Goal: Information Seeking & Learning: Learn about a topic

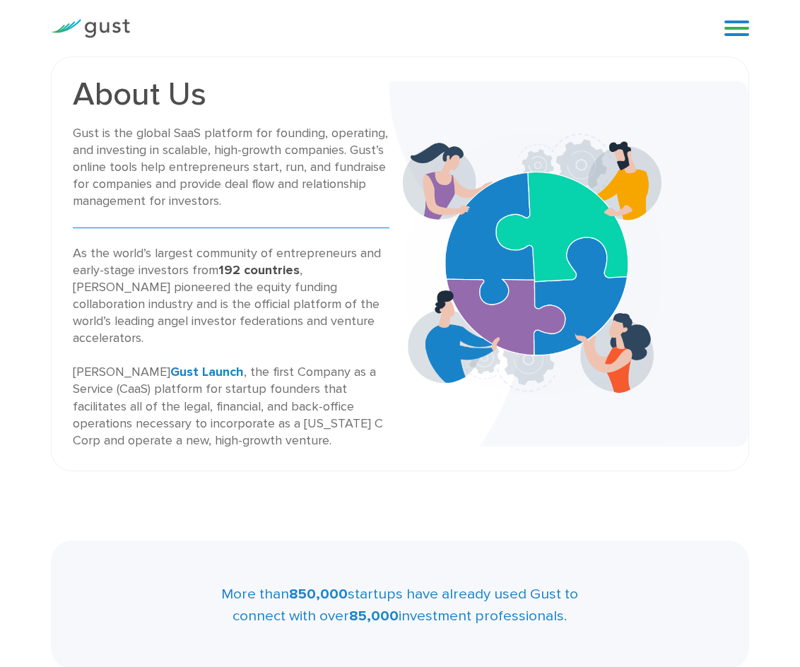
click at [733, 28] on link at bounding box center [736, 28] width 25 height 21
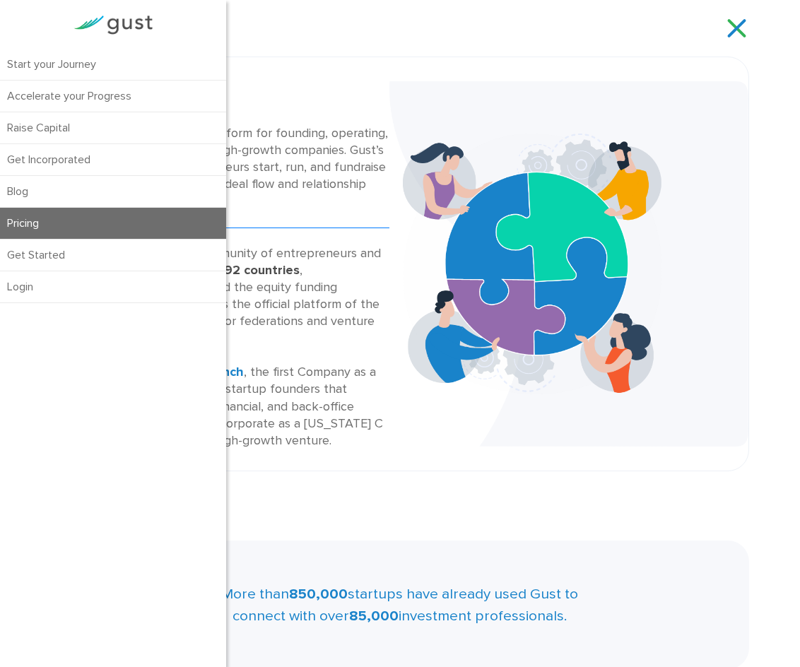
click at [40, 220] on link "Pricing" at bounding box center [113, 223] width 226 height 31
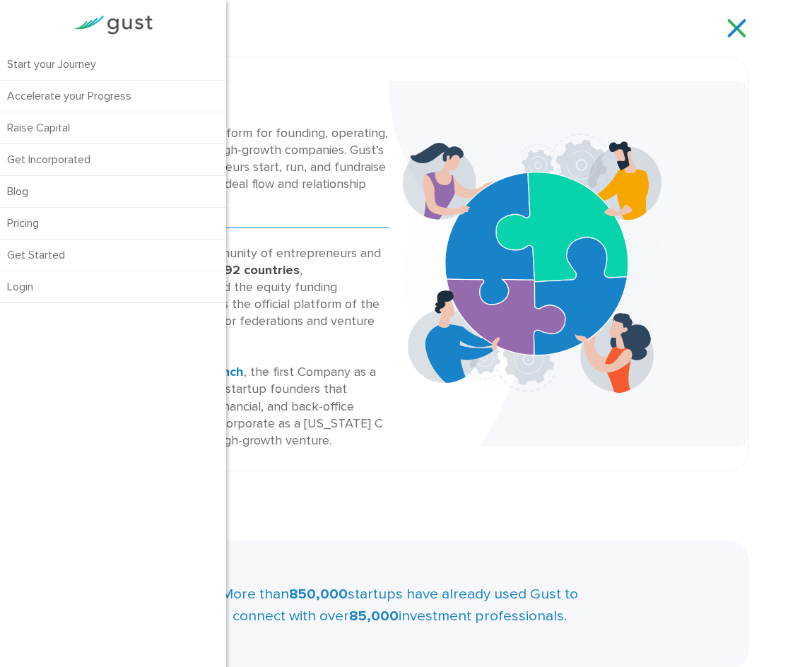
click at [422, 23] on div "Start your Journey Accelerate your Progress Raise Capital Get Incorporated" at bounding box center [422, 28] width 563 height 21
drag, startPoint x: 367, startPoint y: 42, endPoint x: 269, endPoint y: 8, distance: 103.9
click at [367, 40] on div "Start your Journey Accelerate your Progress Raise Capital Get Incorporated Blog…" at bounding box center [400, 28] width 720 height 57
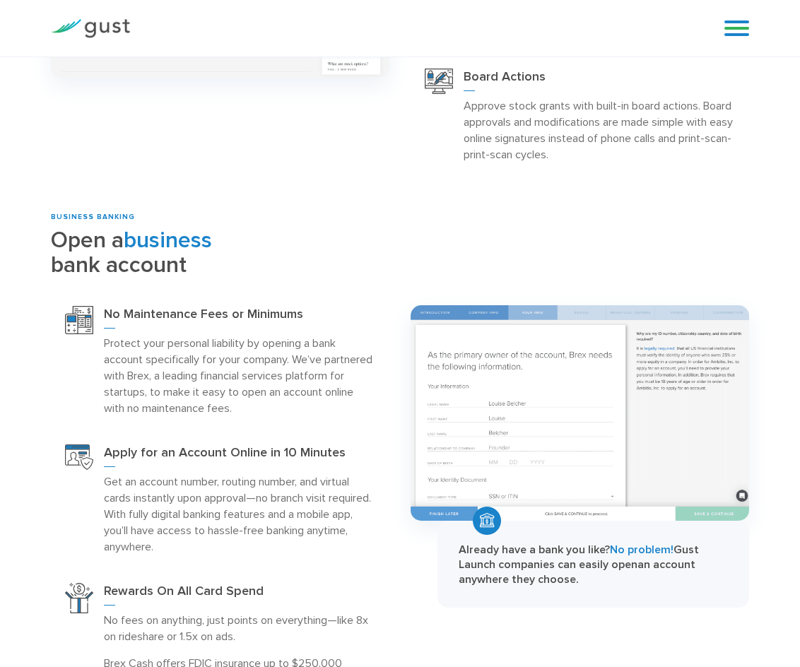
scroll to position [1945, 0]
